Goal: Information Seeking & Learning: Learn about a topic

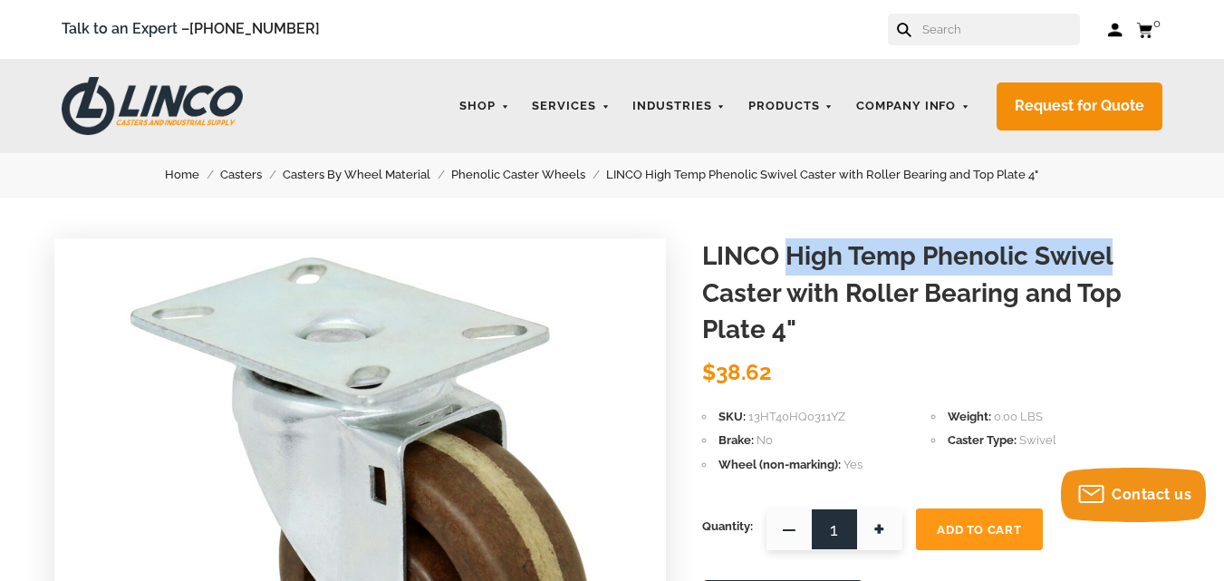
drag, startPoint x: 790, startPoint y: 257, endPoint x: 1123, endPoint y: 256, distance: 332.5
click at [1123, 256] on h1 "LINCO High Temp Phenolic Swivel Caster with Roller Bearing and Top Plate 4"" at bounding box center [936, 293] width 468 height 111
copy h1 "High Temp Phenolic Swivel"
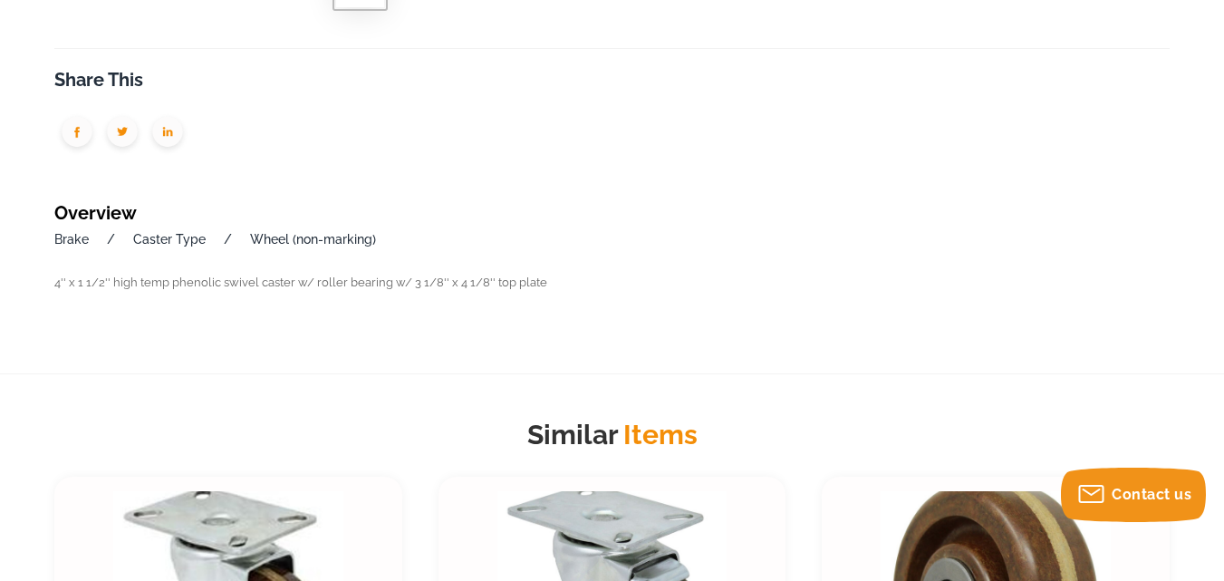
scroll to position [851, 0]
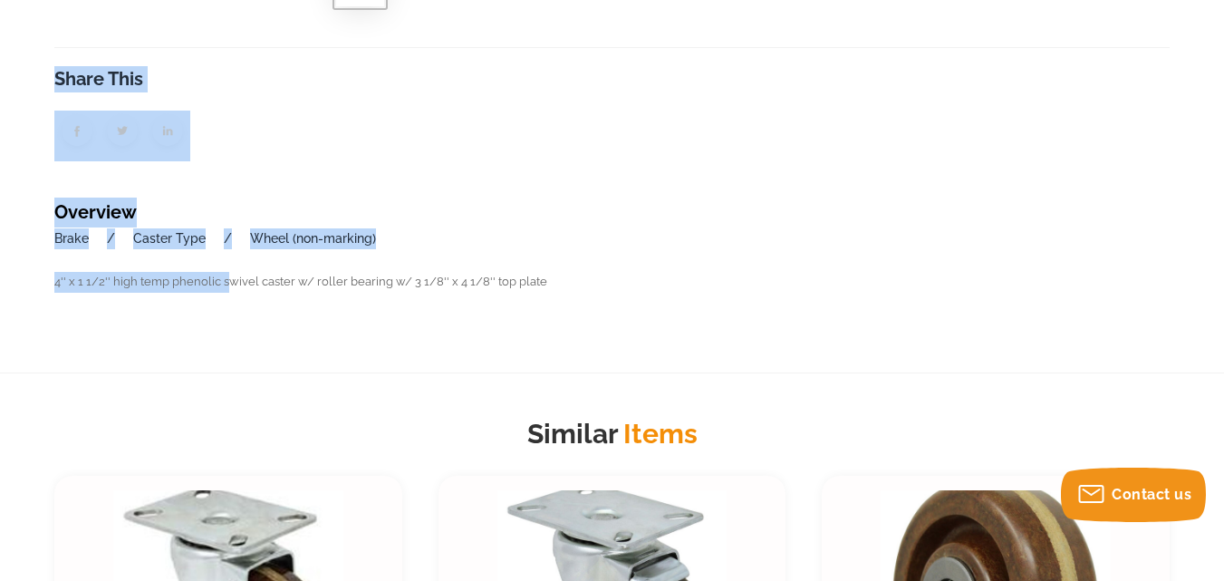
drag, startPoint x: 48, startPoint y: 285, endPoint x: 243, endPoint y: 291, distance: 194.9
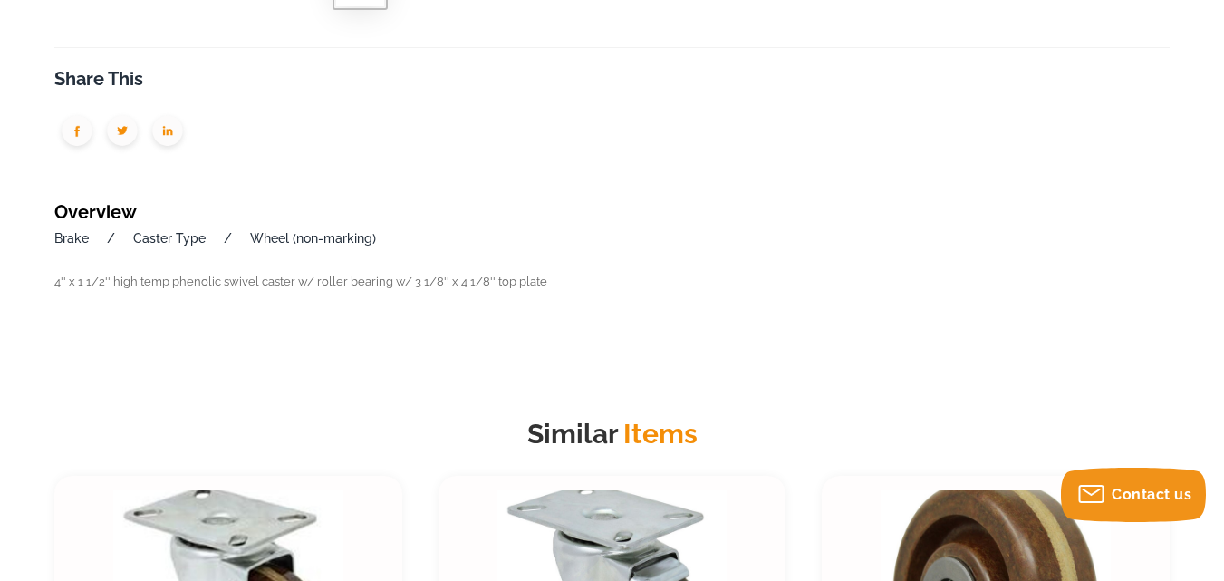
drag, startPoint x: 544, startPoint y: 290, endPoint x: 352, endPoint y: 300, distance: 191.4
click at [352, 300] on div "Share This Overview Brake / Caster Type / Wheel (non-marking) / 4'' x 1 1/2'' h…" at bounding box center [611, 175] width 1115 height 257
